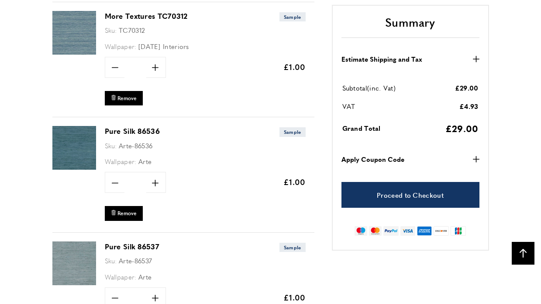
scroll to position [0, 860]
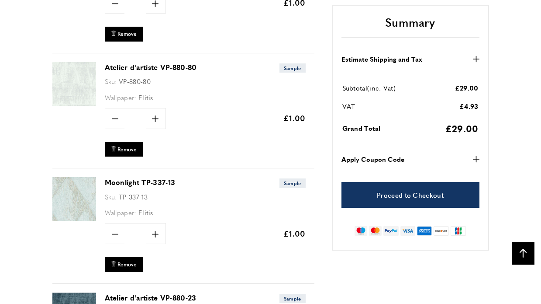
scroll to position [1114, 0]
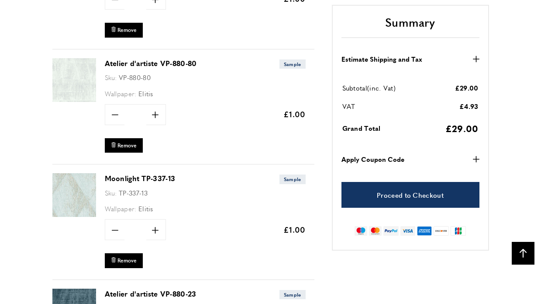
click at [177, 60] on link "Atelier d'artiste VP-880-80" at bounding box center [151, 63] width 92 height 10
click at [324, 69] on section "Items 1 to 20 of 31 total You're currently reading page 1" at bounding box center [270, 297] width 437 height 2502
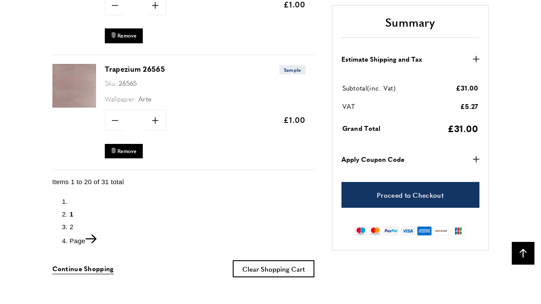
scroll to position [2368, 0]
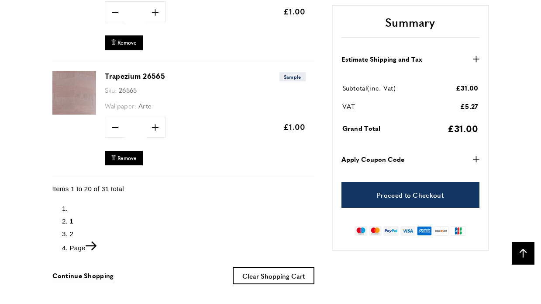
click at [69, 224] on ol "You're currently reading page 1 Page 2" at bounding box center [183, 228] width 262 height 50
click at [73, 230] on span "2" at bounding box center [72, 233] width 4 height 7
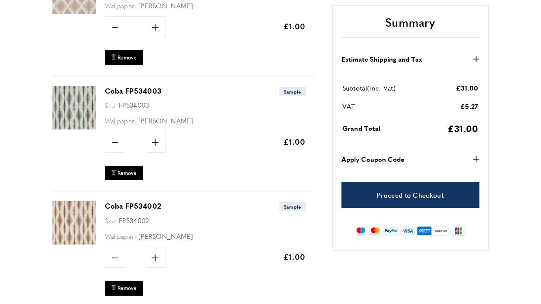
scroll to position [0, 123]
click at [131, 169] on span "Remove" at bounding box center [127, 172] width 19 height 7
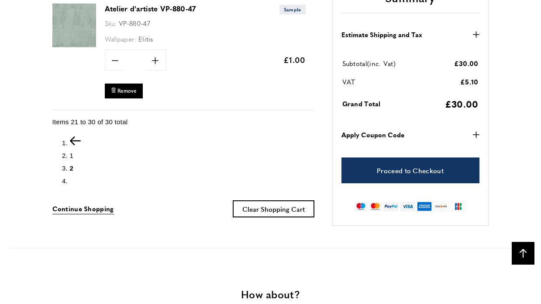
scroll to position [1285, 0]
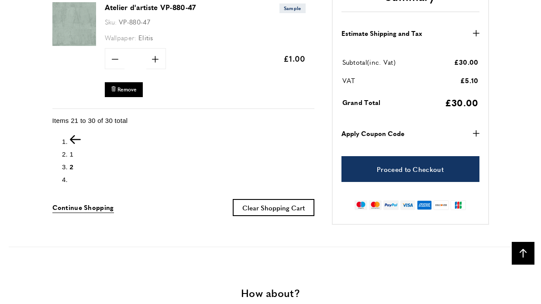
click at [73, 150] on span "1" at bounding box center [72, 153] width 4 height 7
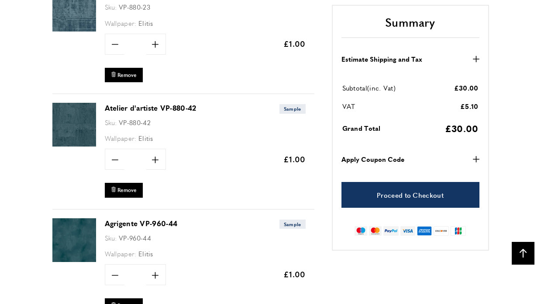
scroll to position [0, 123]
click at [132, 187] on span "Remove" at bounding box center [127, 189] width 19 height 7
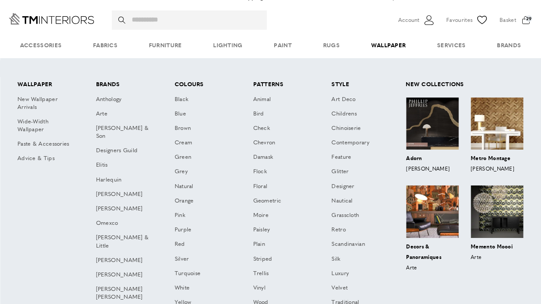
scroll to position [-3, 0]
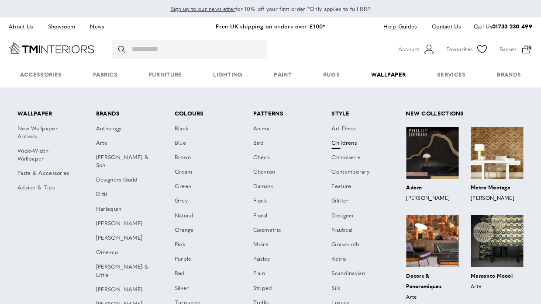
click at [348, 146] on link "Childrens" at bounding box center [358, 143] width 63 height 14
